Goal: Task Accomplishment & Management: Complete application form

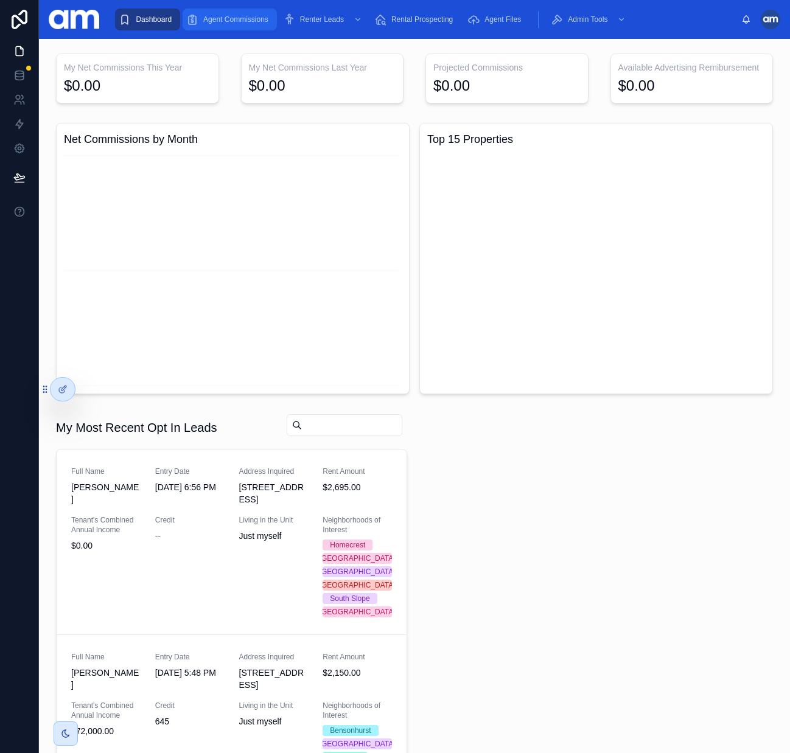
click at [232, 21] on span "Agent Commissions" at bounding box center [235, 20] width 65 height 10
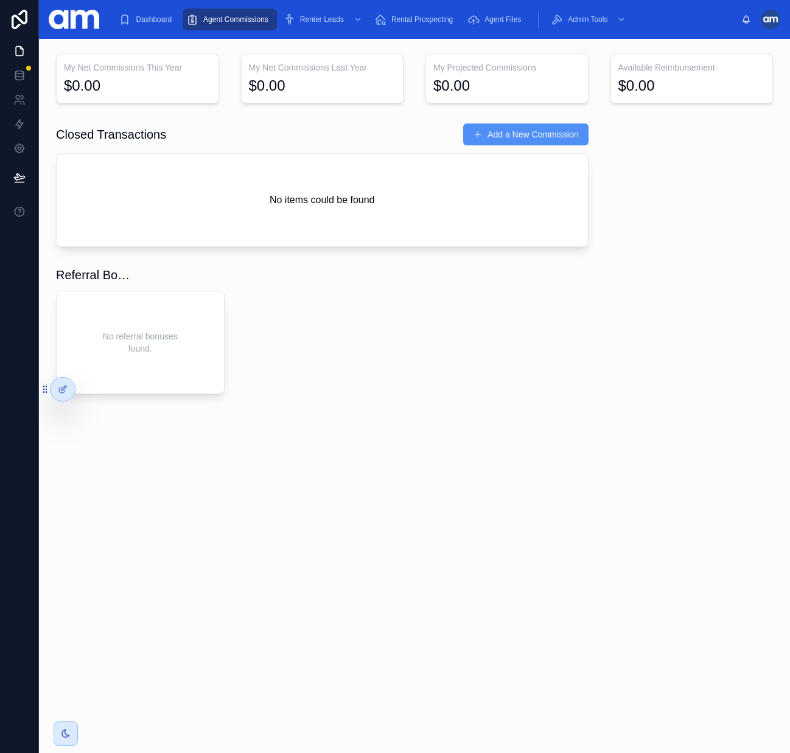
click at [513, 134] on button "Add a New Commission" at bounding box center [525, 134] width 125 height 22
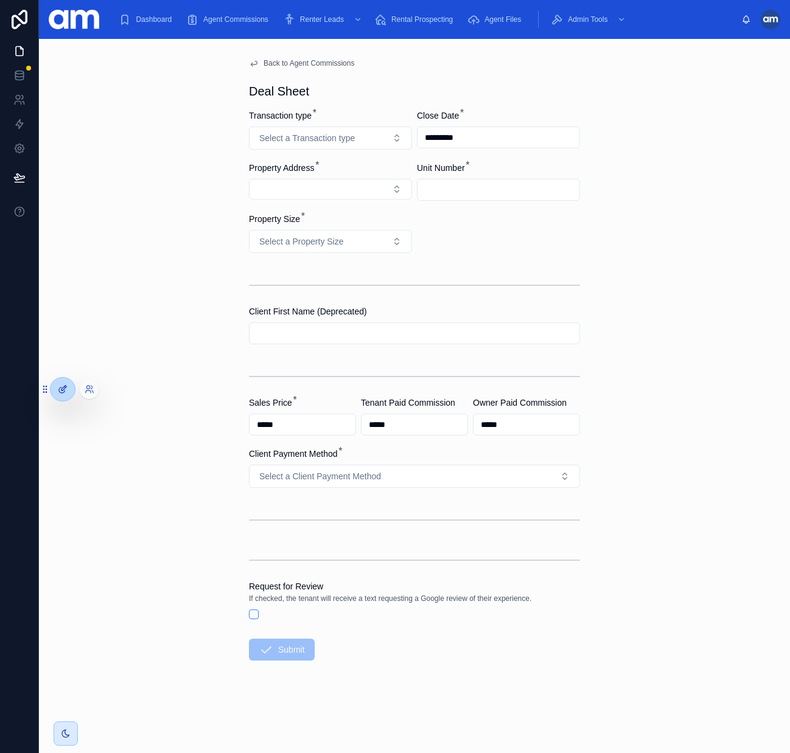
click at [59, 379] on div at bounding box center [62, 389] width 24 height 23
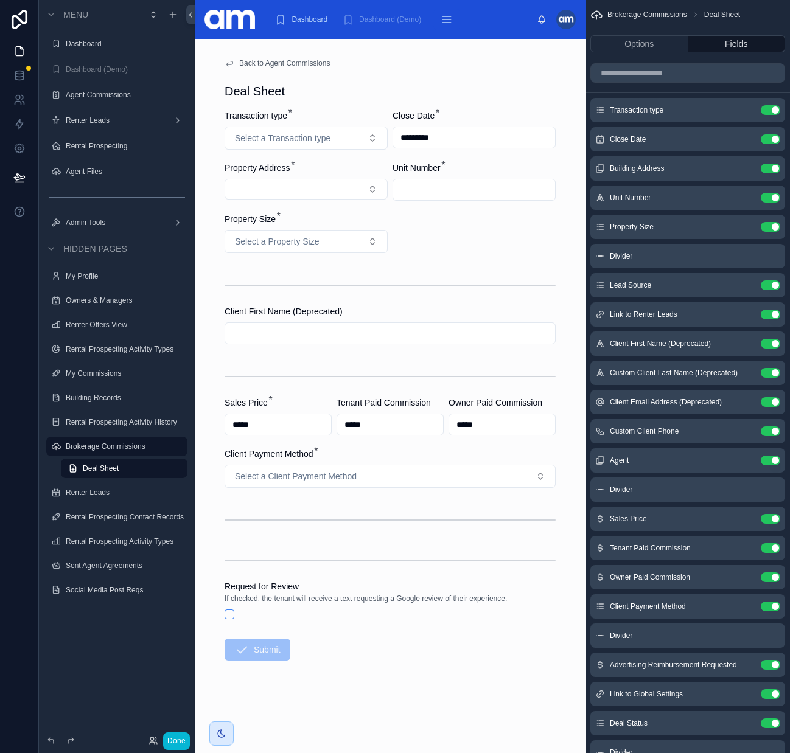
click at [354, 91] on div "Deal Sheet" at bounding box center [389, 91] width 331 height 17
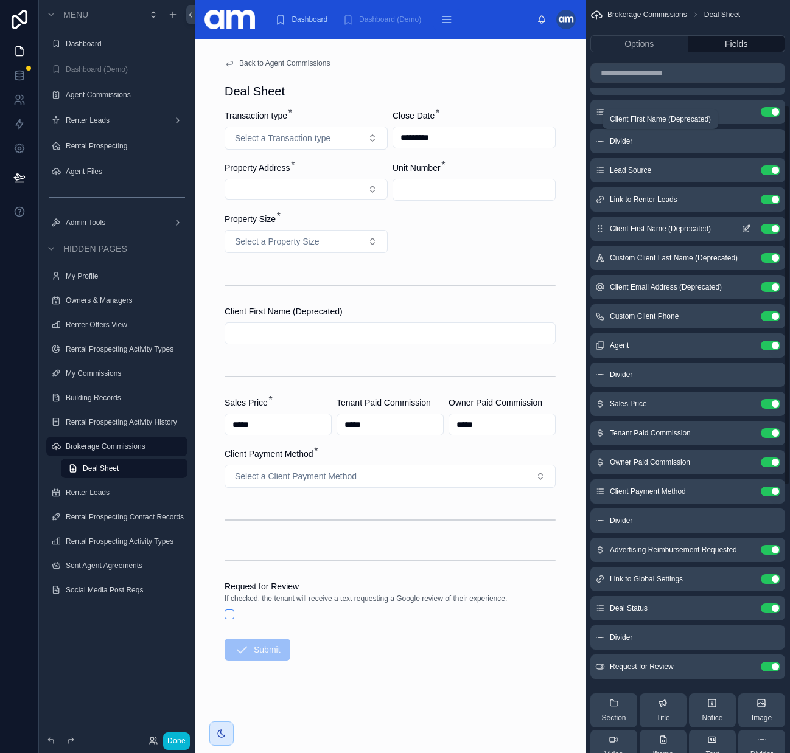
scroll to position [482, 0]
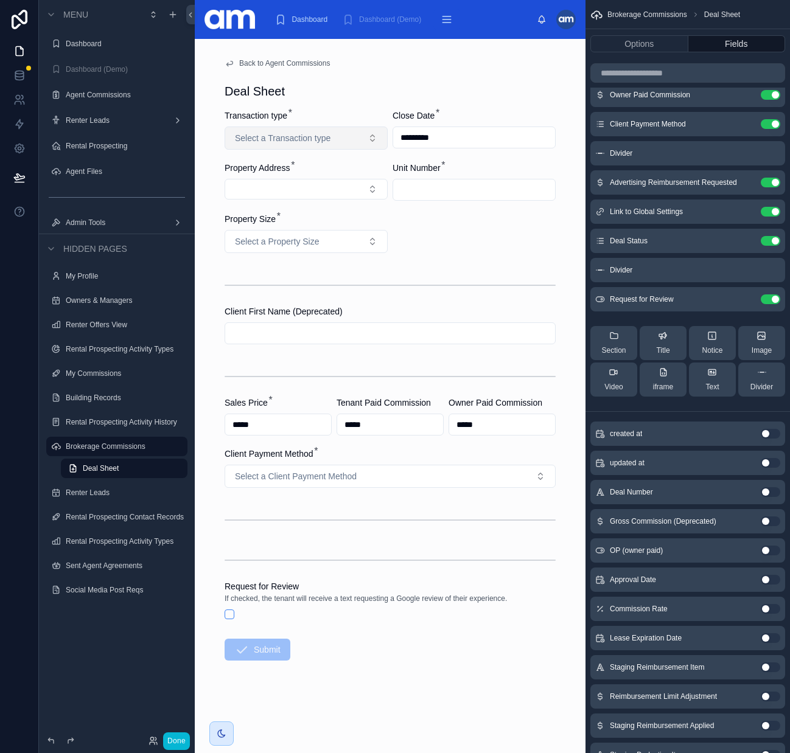
click at [330, 136] on button "Select a Transaction type" at bounding box center [305, 138] width 163 height 23
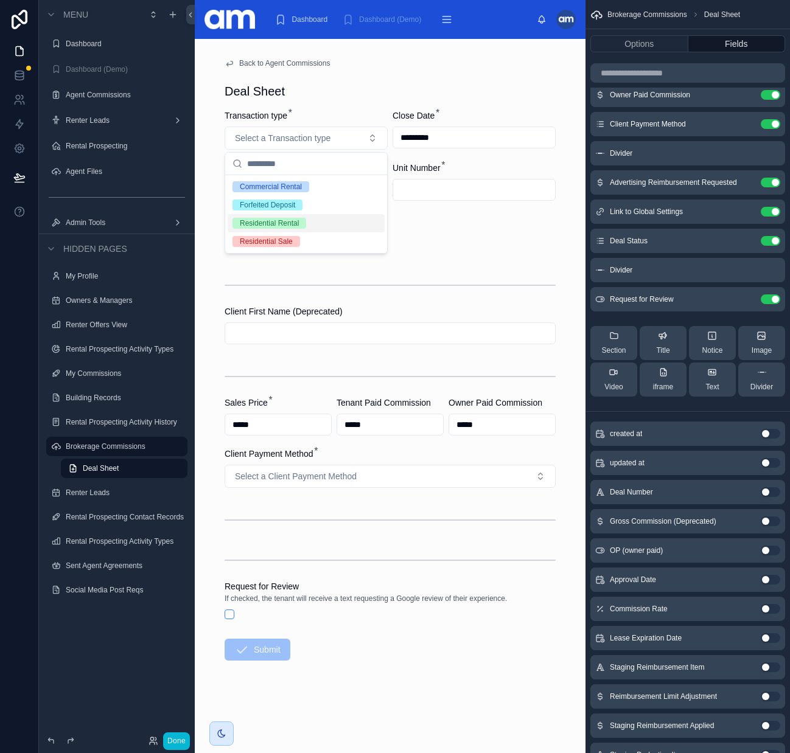
click at [289, 228] on div "Residential Rental" at bounding box center [269, 223] width 59 height 11
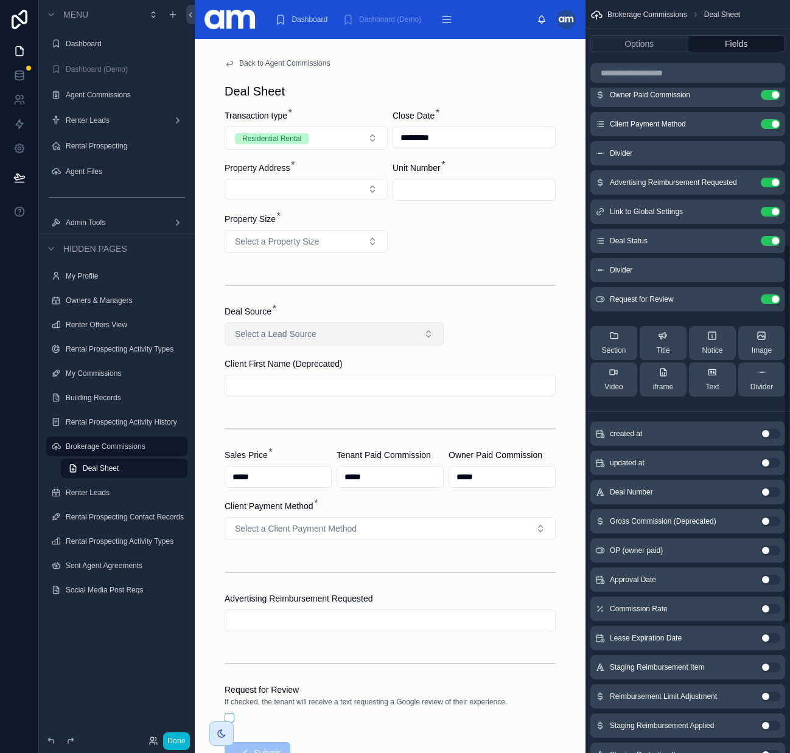
click at [335, 332] on button "Select a Lead Source" at bounding box center [333, 333] width 219 height 23
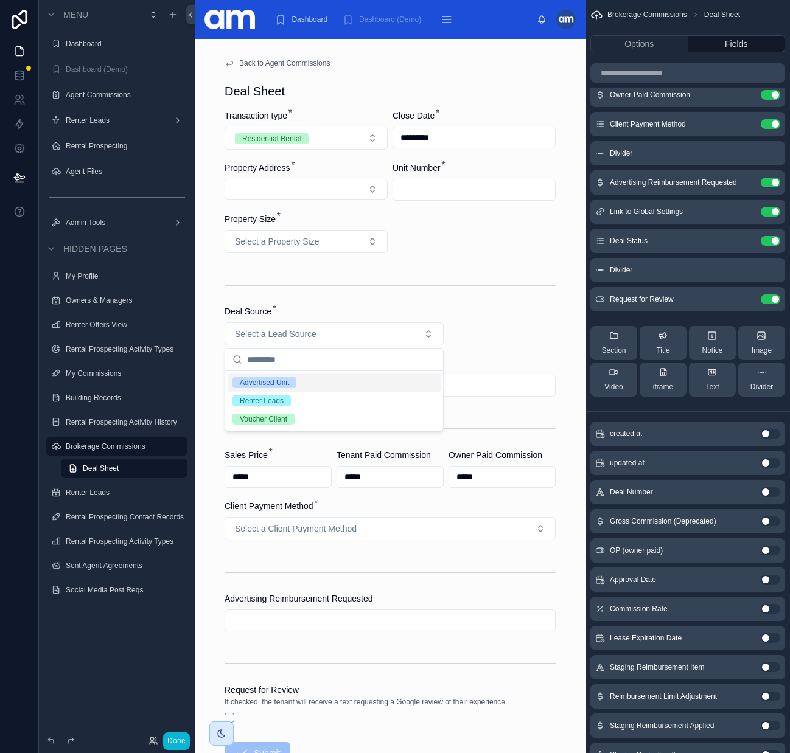
click at [290, 383] on span "Advertised Unit" at bounding box center [264, 382] width 64 height 11
